Goal: Check status: Check status

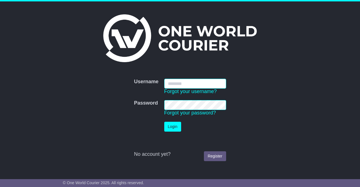
type input "**********"
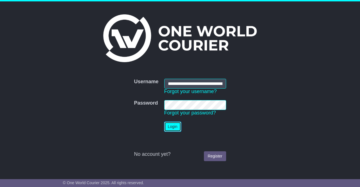
click at [179, 128] on button "Login" at bounding box center [172, 127] width 17 height 10
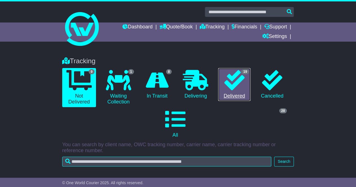
click at [231, 85] on icon at bounding box center [234, 80] width 20 height 20
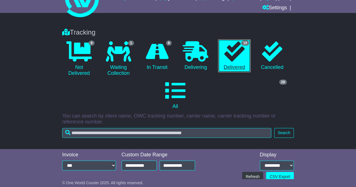
scroll to position [24, 0]
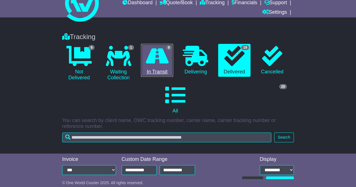
click at [167, 72] on link "8 In Transit" at bounding box center [157, 60] width 32 height 33
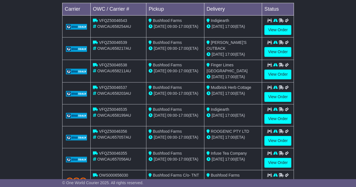
scroll to position [240, 0]
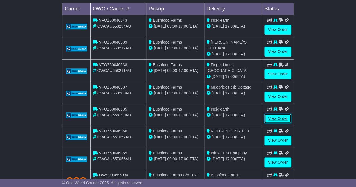
click at [281, 115] on link "View Order" at bounding box center [277, 119] width 27 height 10
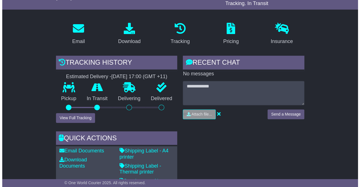
scroll to position [148, 0]
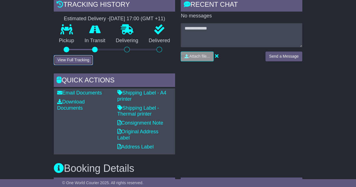
click at [88, 60] on button "View Full Tracking" at bounding box center [73, 60] width 39 height 10
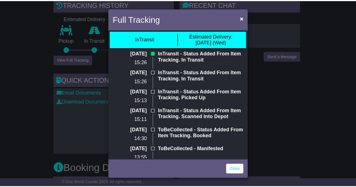
scroll to position [0, 0]
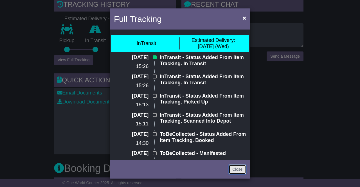
click at [235, 168] on link "Close" at bounding box center [237, 170] width 17 height 10
